Goal: Transaction & Acquisition: Purchase product/service

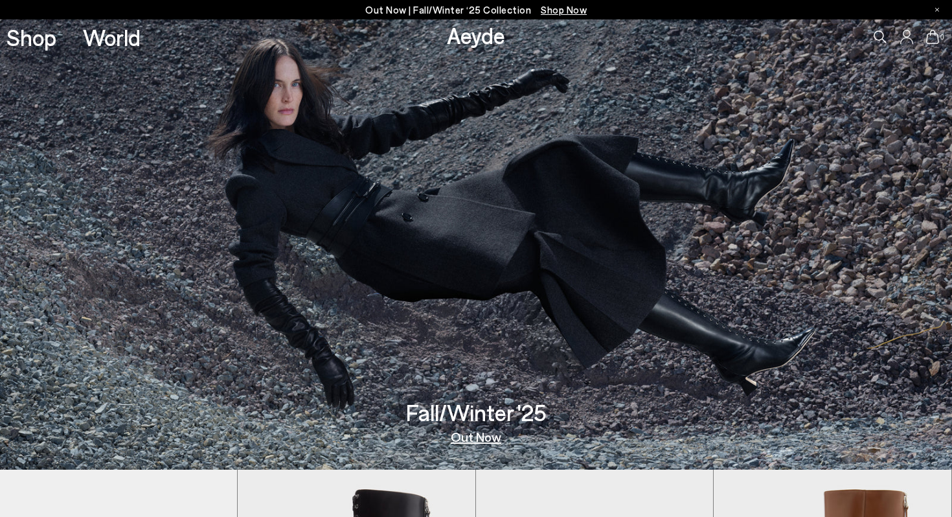
click at [48, 39] on link "Shop" at bounding box center [31, 37] width 50 height 23
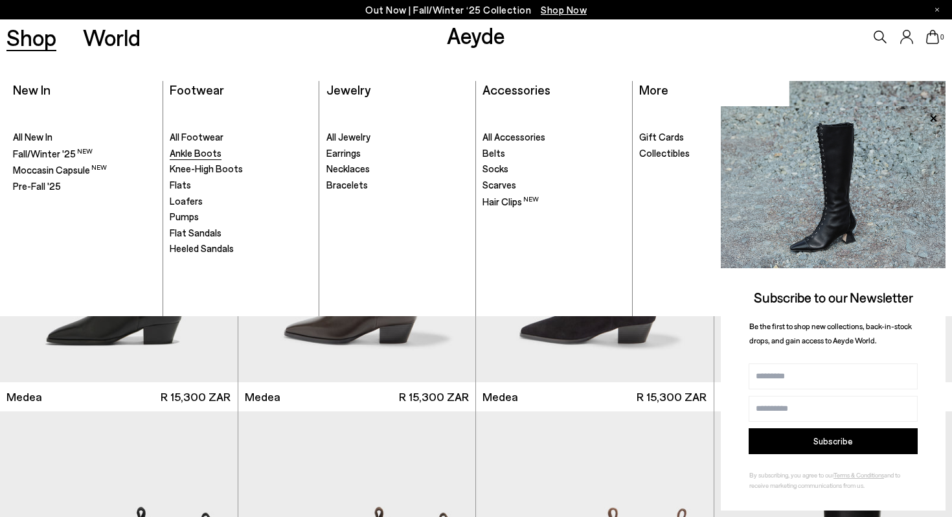
click at [200, 153] on span "Ankle Boots" at bounding box center [196, 153] width 52 height 12
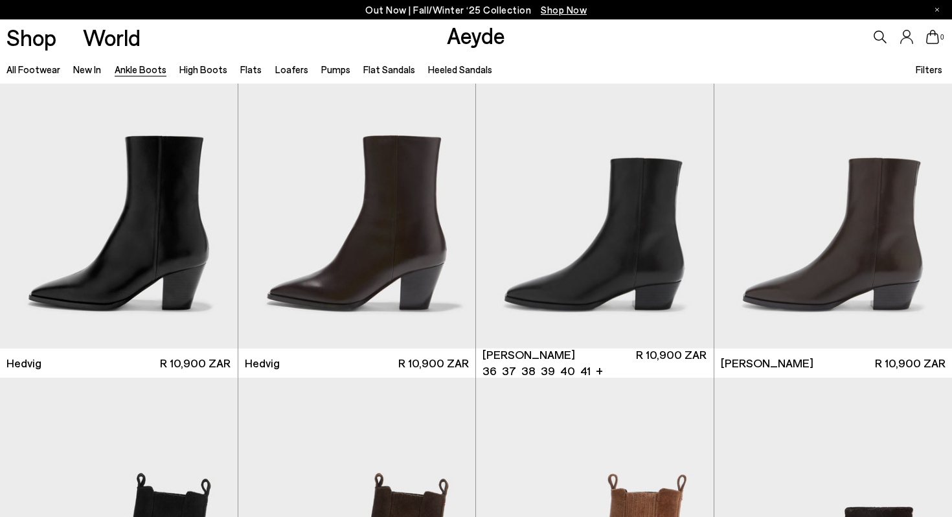
scroll to position [362, 0]
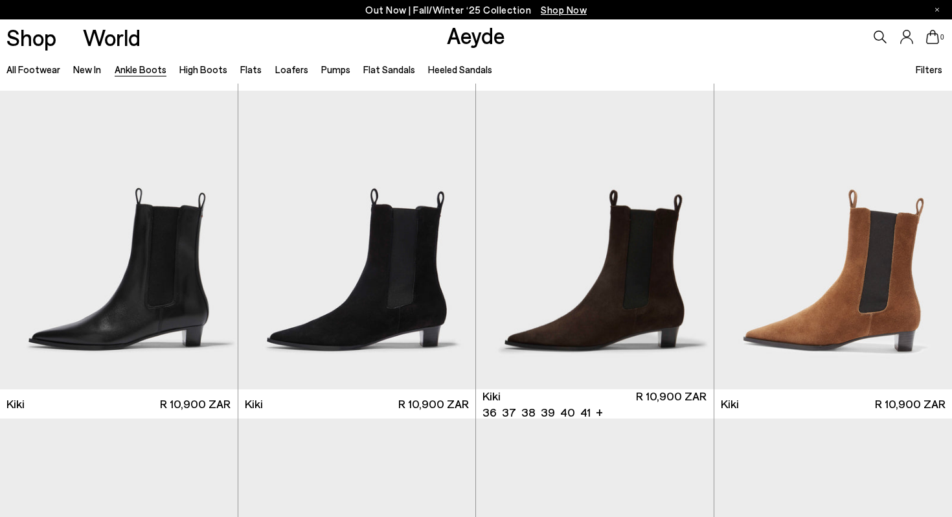
scroll to position [1638, 0]
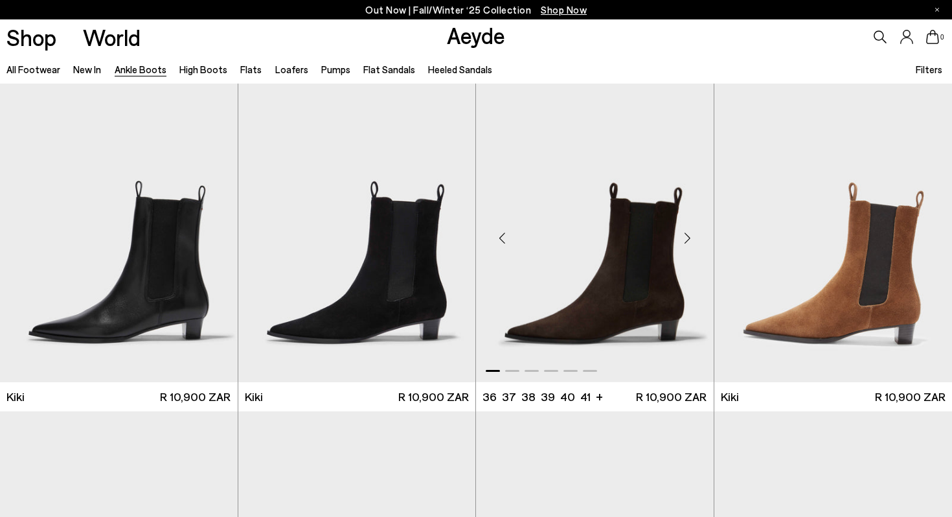
click at [630, 310] on img "1 / 6" at bounding box center [595, 233] width 238 height 299
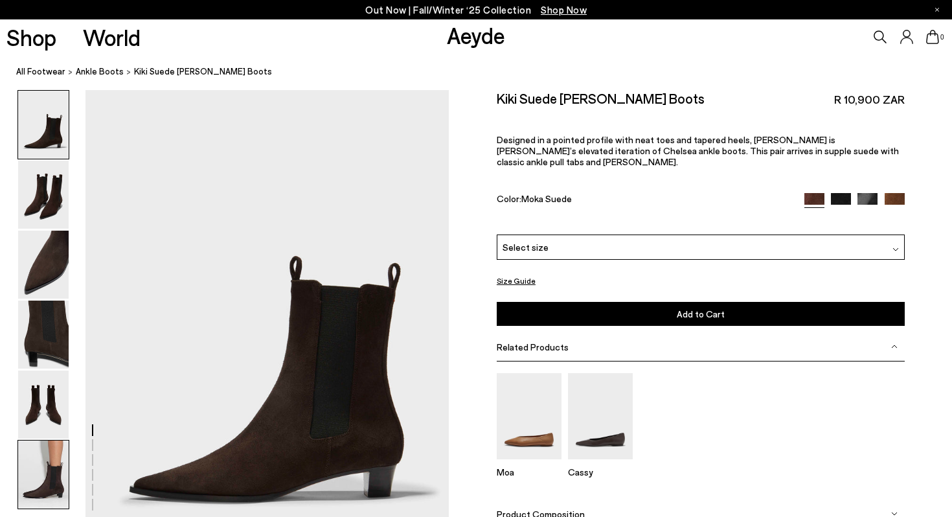
click at [49, 445] on img at bounding box center [43, 474] width 51 height 68
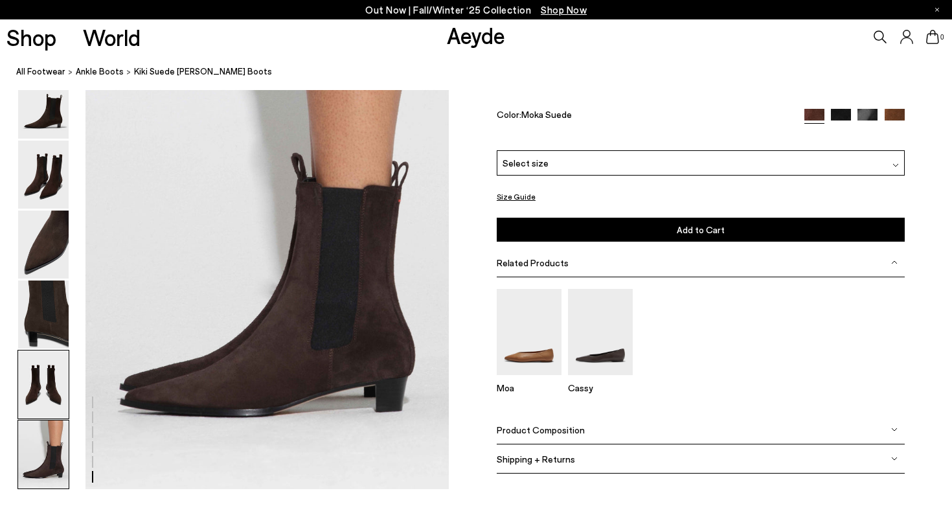
scroll to position [2523, 0]
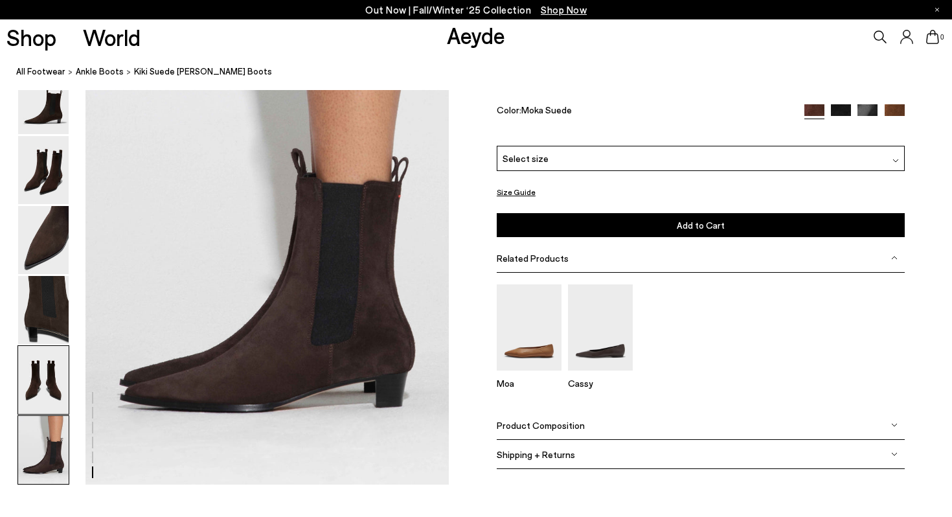
click at [47, 409] on img at bounding box center [43, 380] width 51 height 68
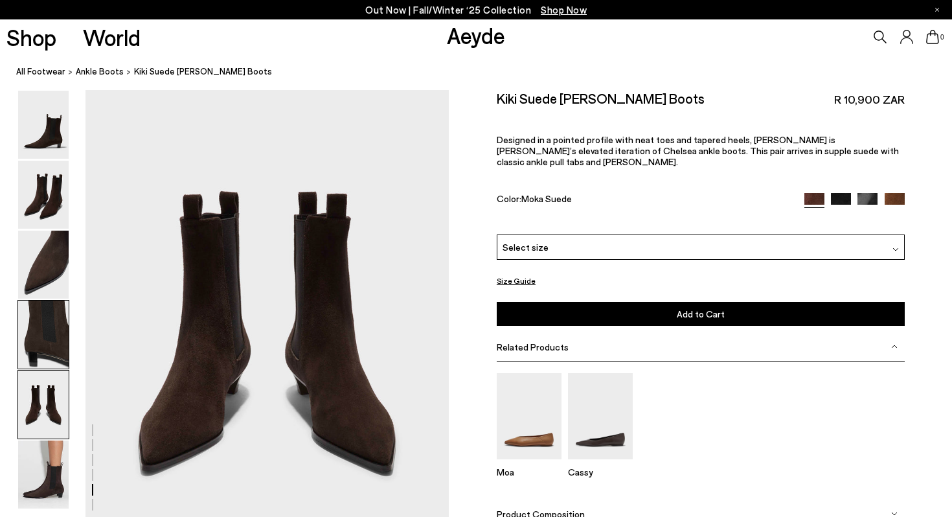
click at [55, 355] on img at bounding box center [43, 334] width 51 height 68
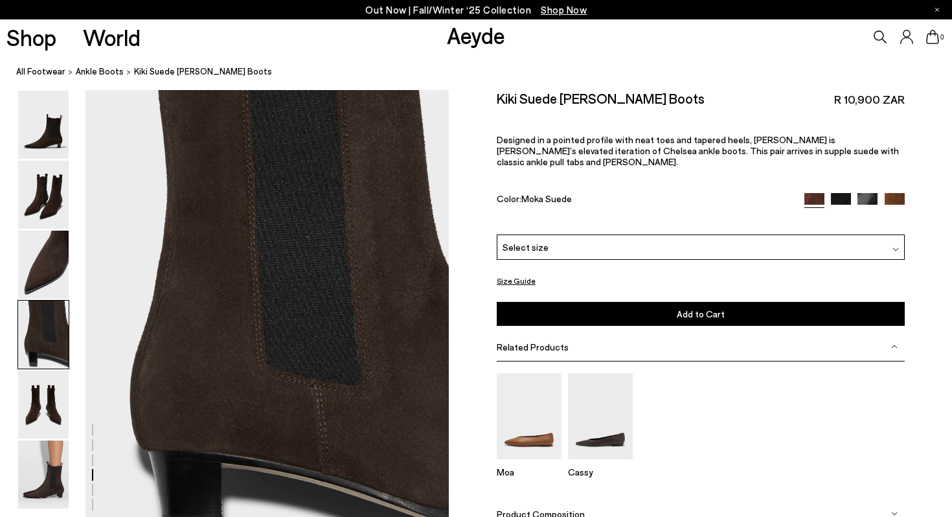
scroll to position [1461, 0]
click at [55, 321] on img at bounding box center [43, 334] width 51 height 68
click at [57, 284] on img at bounding box center [43, 265] width 51 height 68
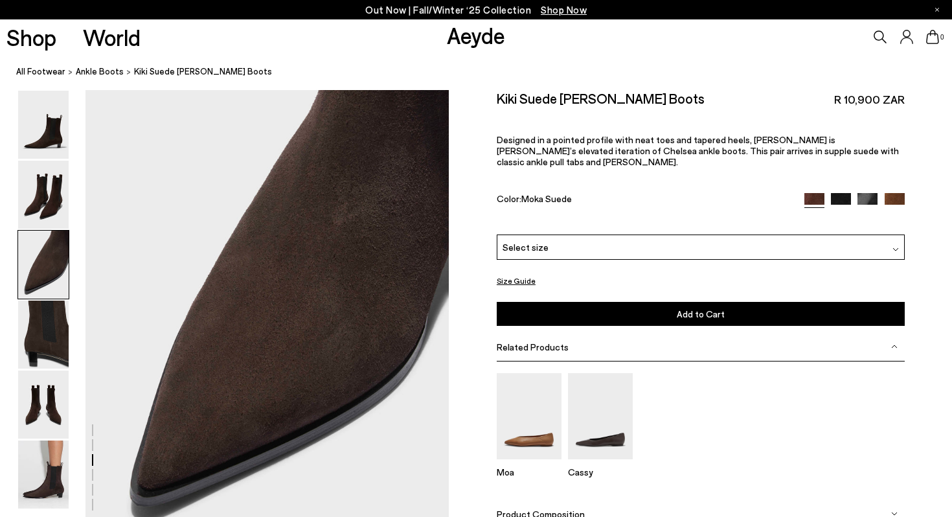
scroll to position [975, 0]
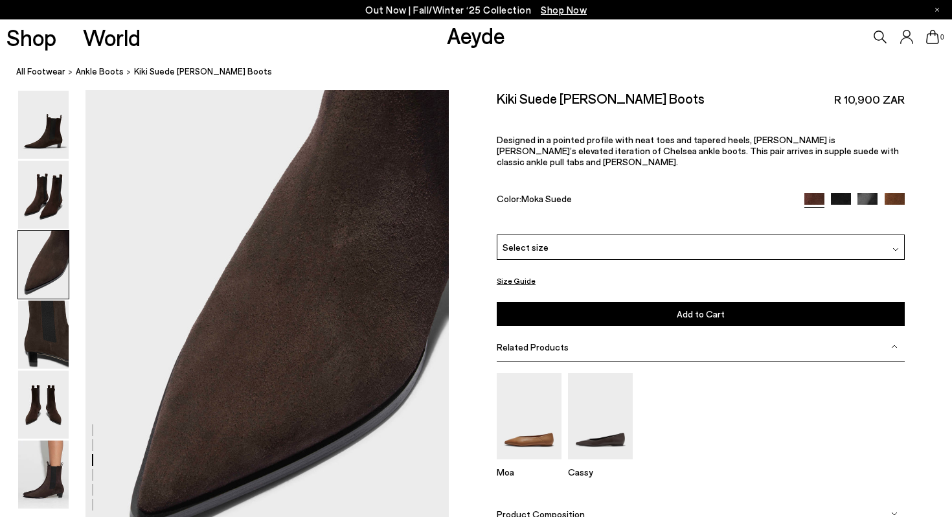
click at [774, 236] on div "Select size" at bounding box center [701, 246] width 408 height 25
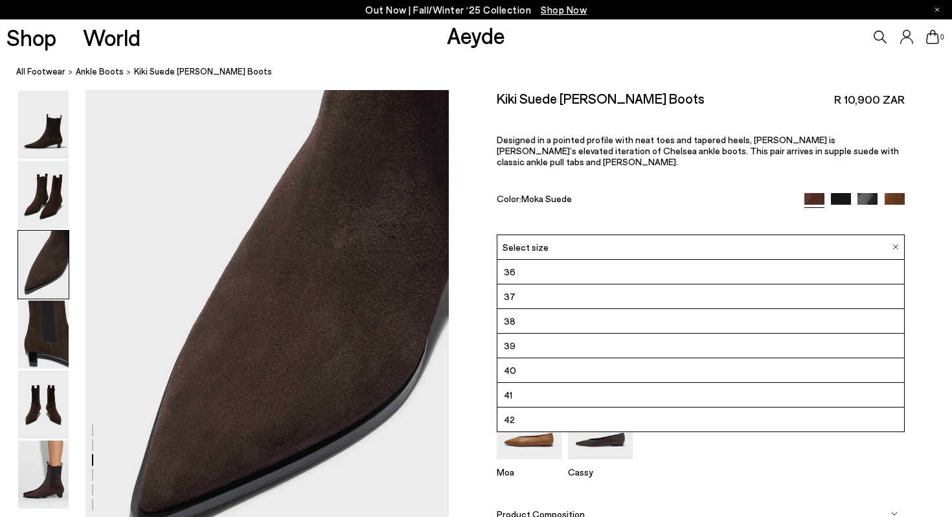
click at [659, 309] on li "38" at bounding box center [700, 321] width 407 height 25
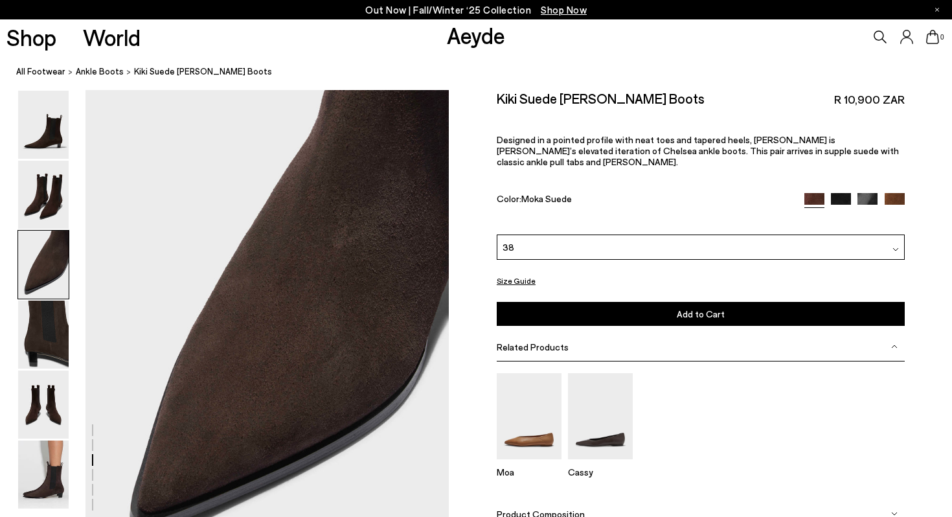
click at [659, 304] on button "Add to Cart Select a Size First" at bounding box center [701, 314] width 408 height 24
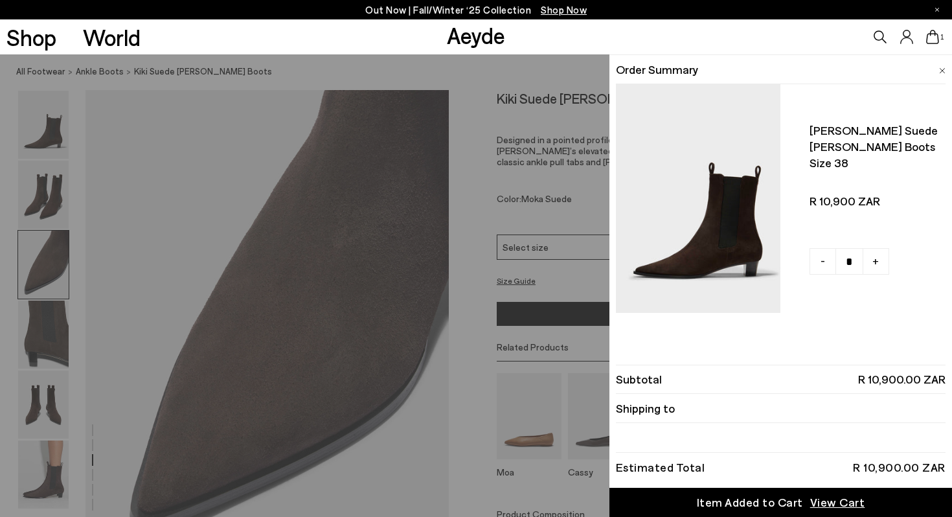
click at [815, 336] on div "Quick Add Color Size View Details Order Summary Kiki suede chelsea boots Size 38" at bounding box center [780, 285] width 343 height 462
click at [941, 65] on span at bounding box center [942, 68] width 6 height 17
